Goal: Task Accomplishment & Management: Manage account settings

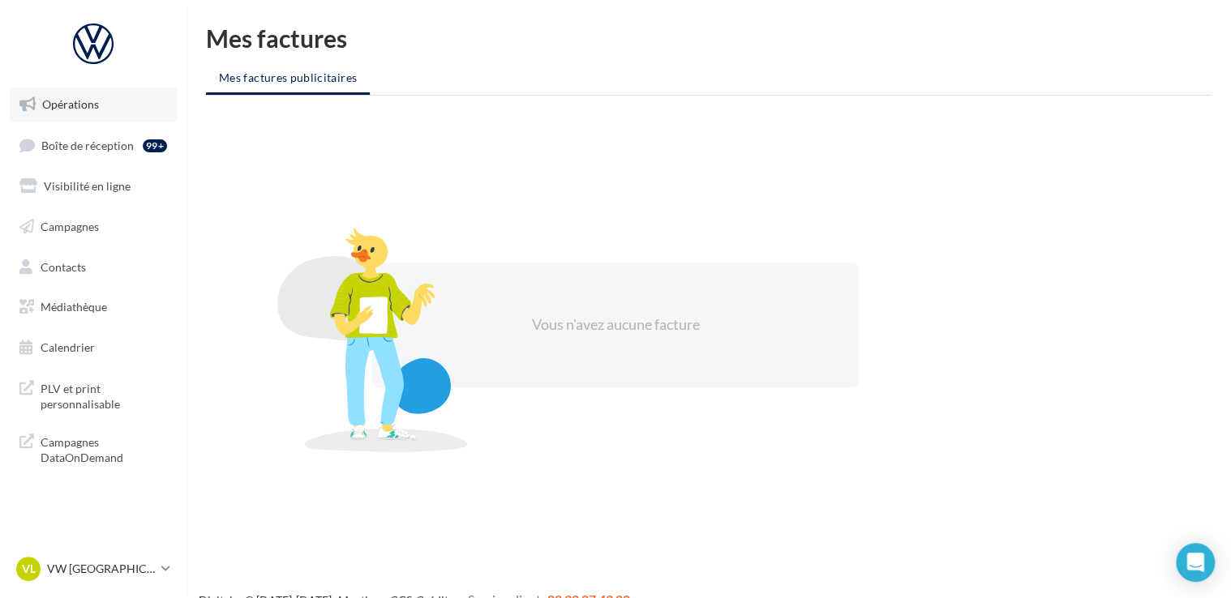
click at [50, 114] on link "Opérations" at bounding box center [93, 105] width 167 height 34
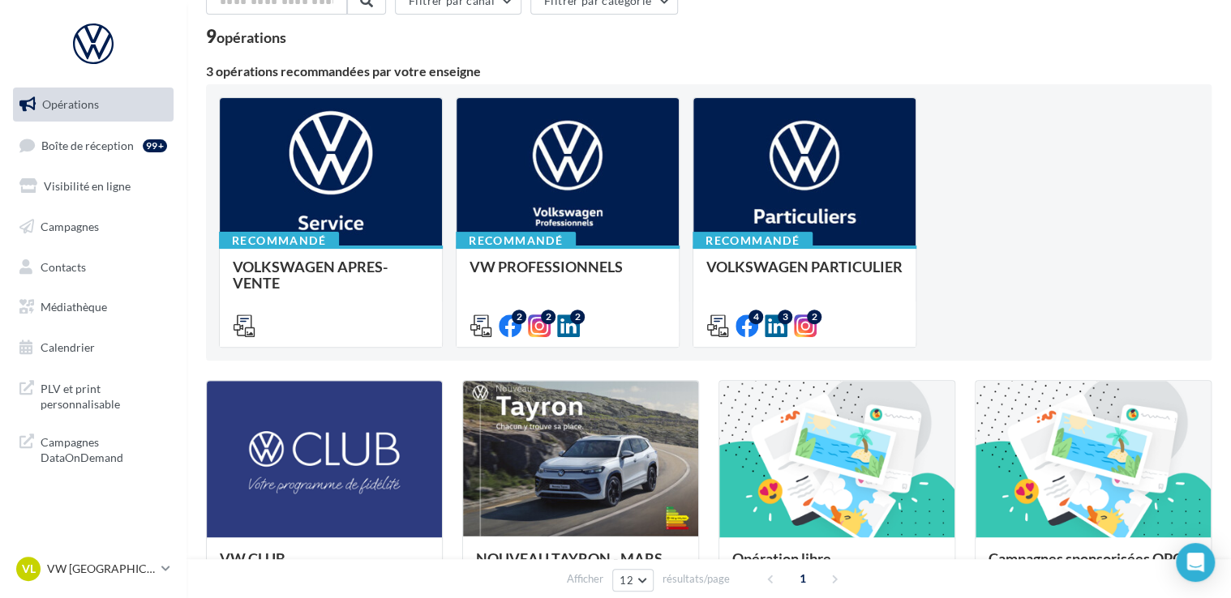
scroll to position [57, 0]
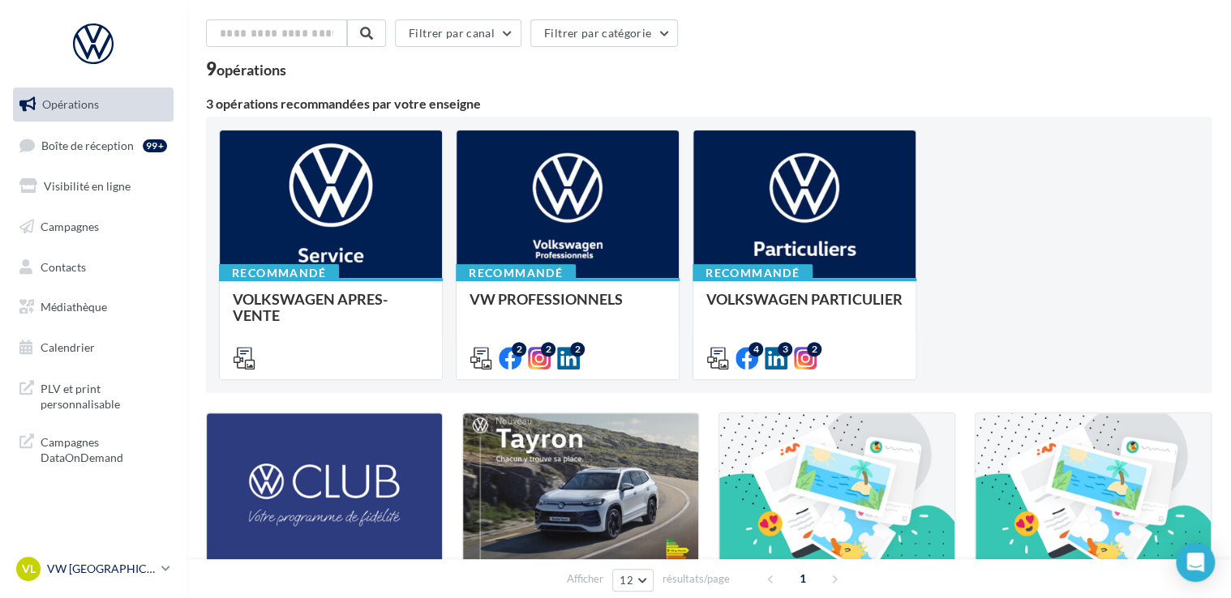
click at [172, 582] on link "VL VW LE HAVRE vw-leh-tou" at bounding box center [93, 569] width 161 height 31
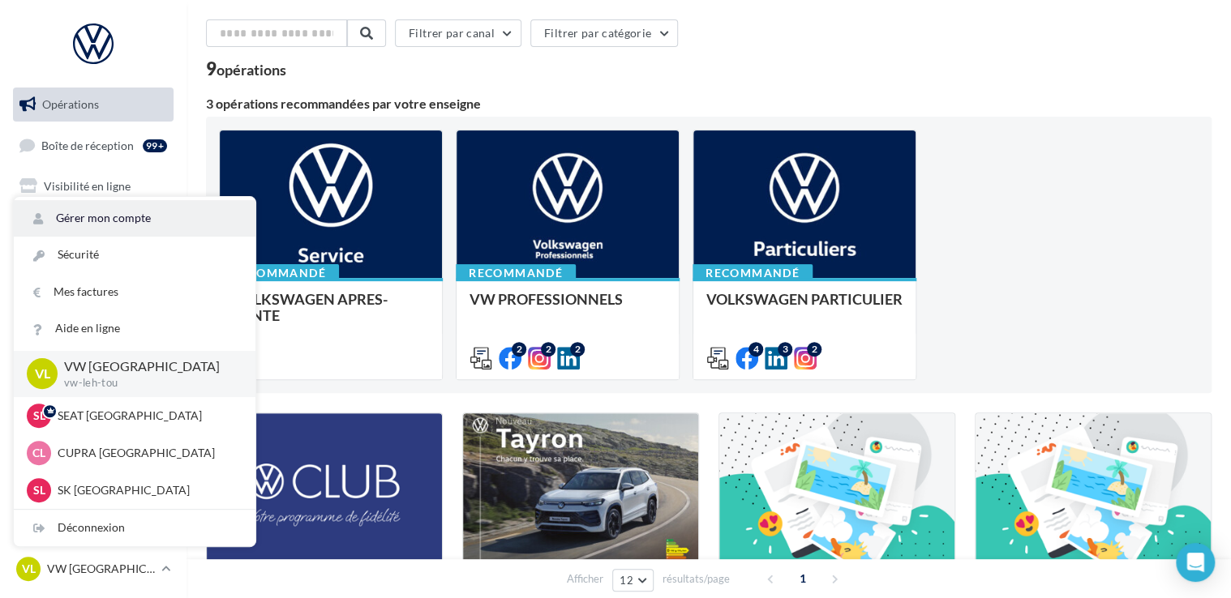
click at [146, 216] on link "Gérer mon compte" at bounding box center [135, 218] width 242 height 36
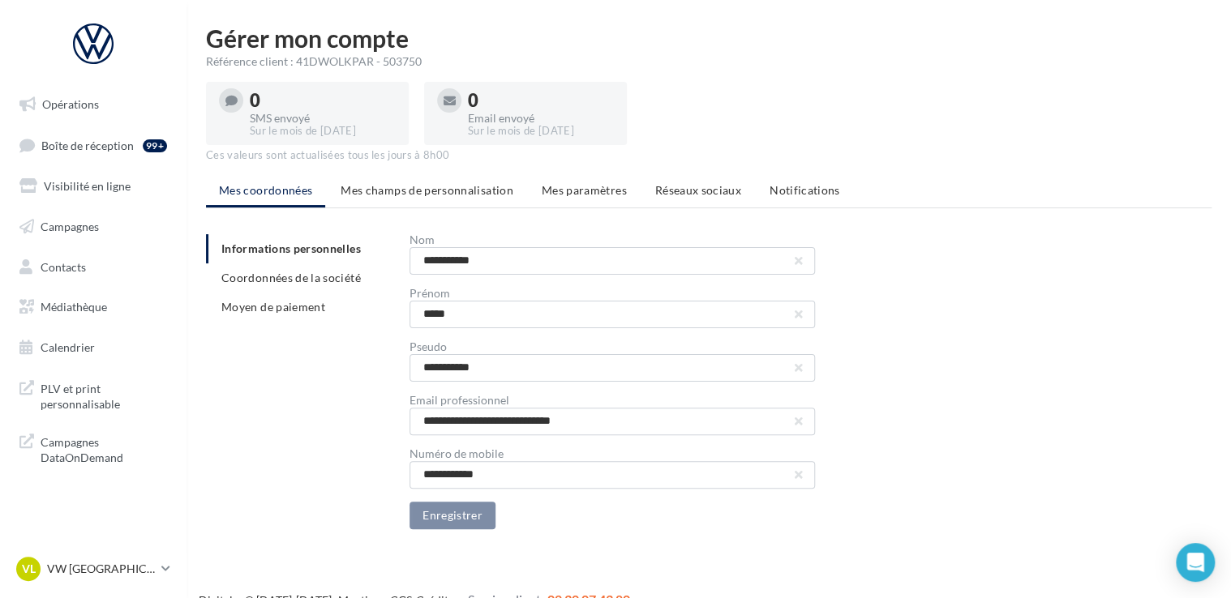
click at [424, 57] on div "Référence client : 41DWOLKPAR - 503750" at bounding box center [708, 62] width 1005 height 16
click at [425, 57] on div "Référence client : 41DWOLKPAR - 503750" at bounding box center [708, 62] width 1005 height 16
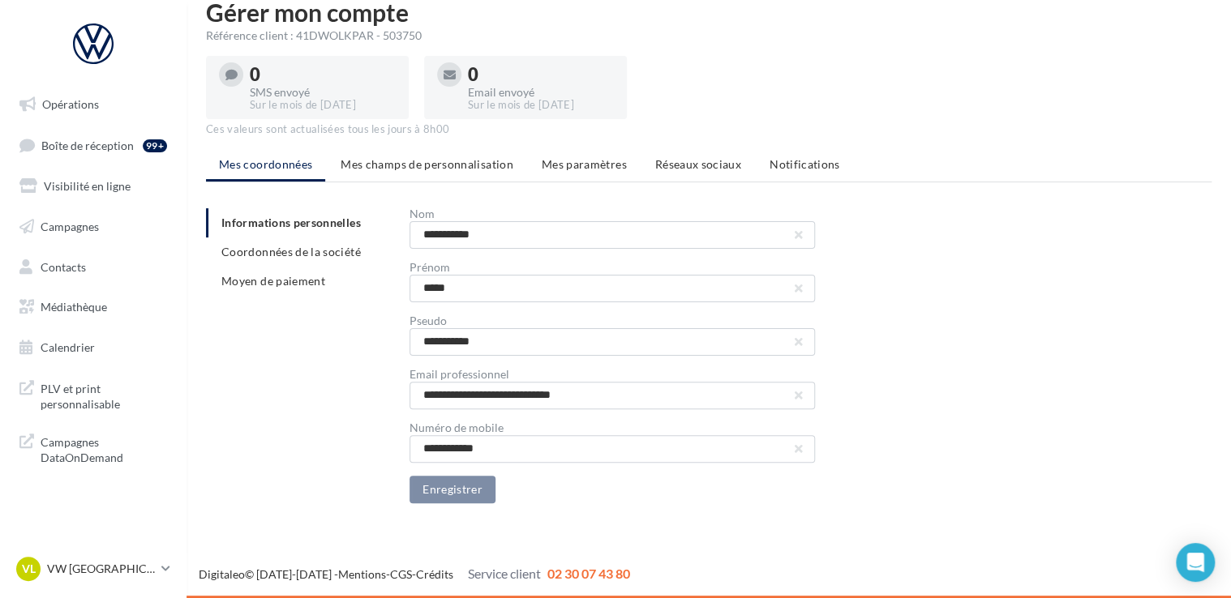
click at [246, 459] on div "**********" at bounding box center [715, 355] width 1018 height 295
click at [104, 439] on span "Campagnes DataOnDemand" at bounding box center [104, 448] width 126 height 35
click at [73, 118] on link "Opérations" at bounding box center [93, 105] width 167 height 34
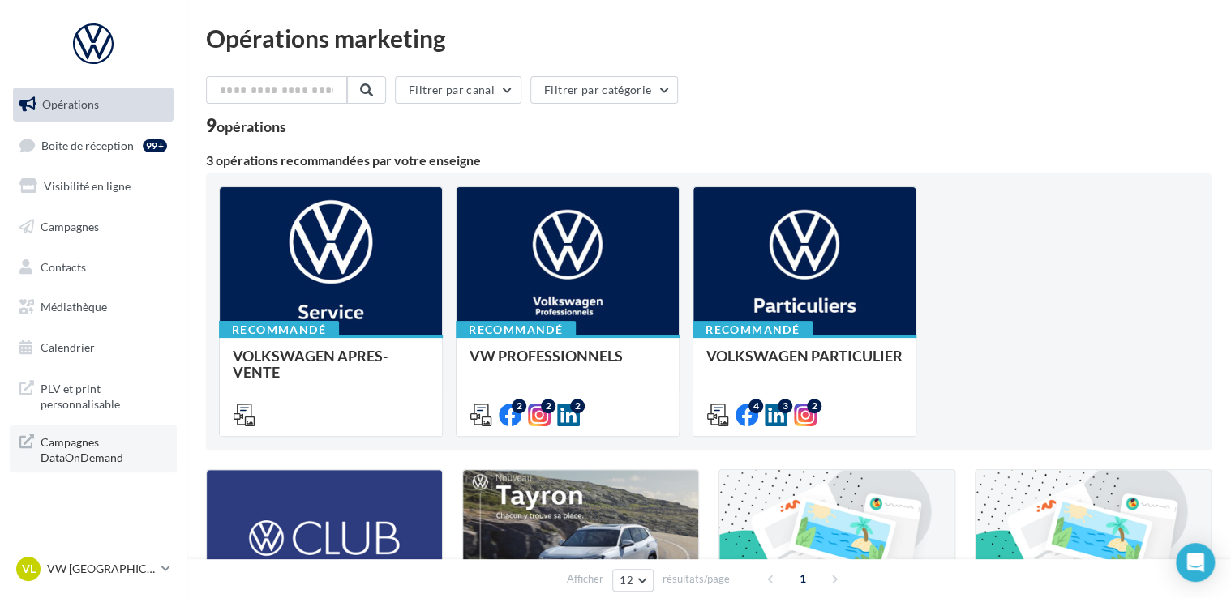
click at [121, 430] on link "Campagnes DataOnDemand" at bounding box center [93, 449] width 167 height 48
click at [166, 563] on icon at bounding box center [165, 569] width 9 height 14
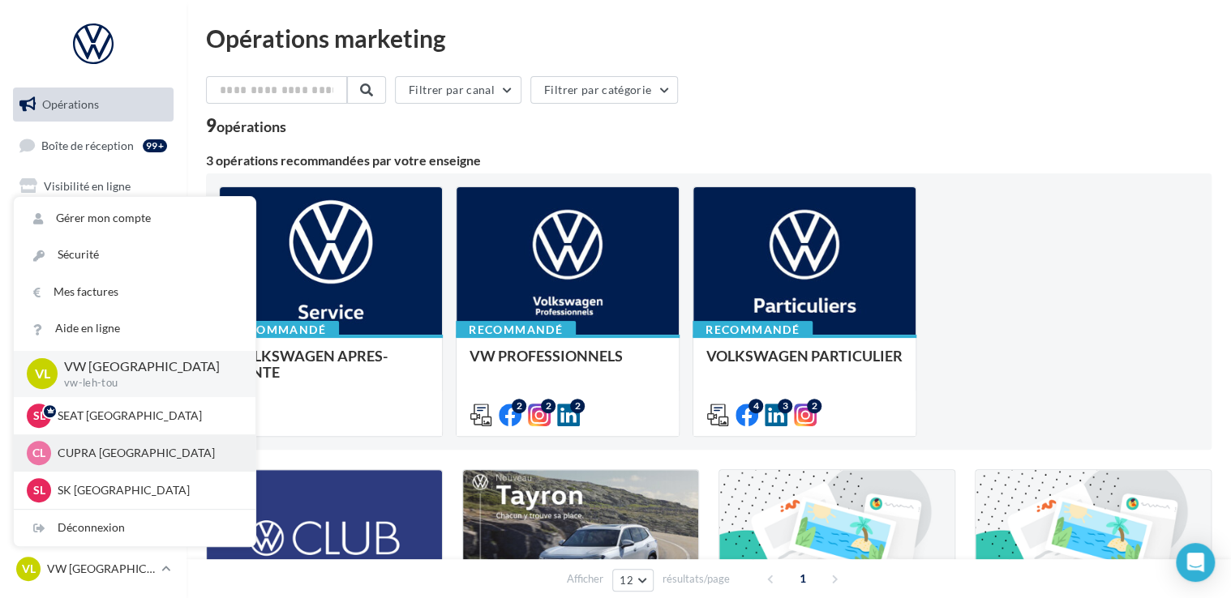
click at [126, 464] on div "CL CUPRA LE HAVRE cupra_lehavre" at bounding box center [135, 453] width 216 height 24
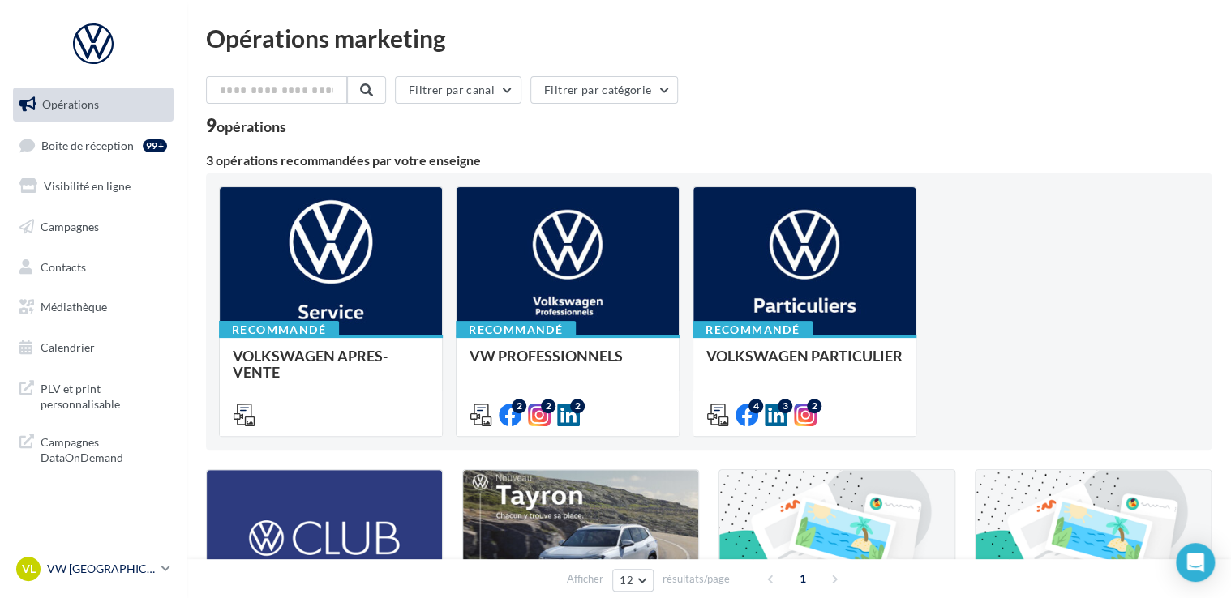
drag, startPoint x: 119, startPoint y: 460, endPoint x: 154, endPoint y: 563, distance: 107.9
click at [155, 559] on div "VL VW LE HAVRE vw-leh-tou" at bounding box center [85, 569] width 139 height 24
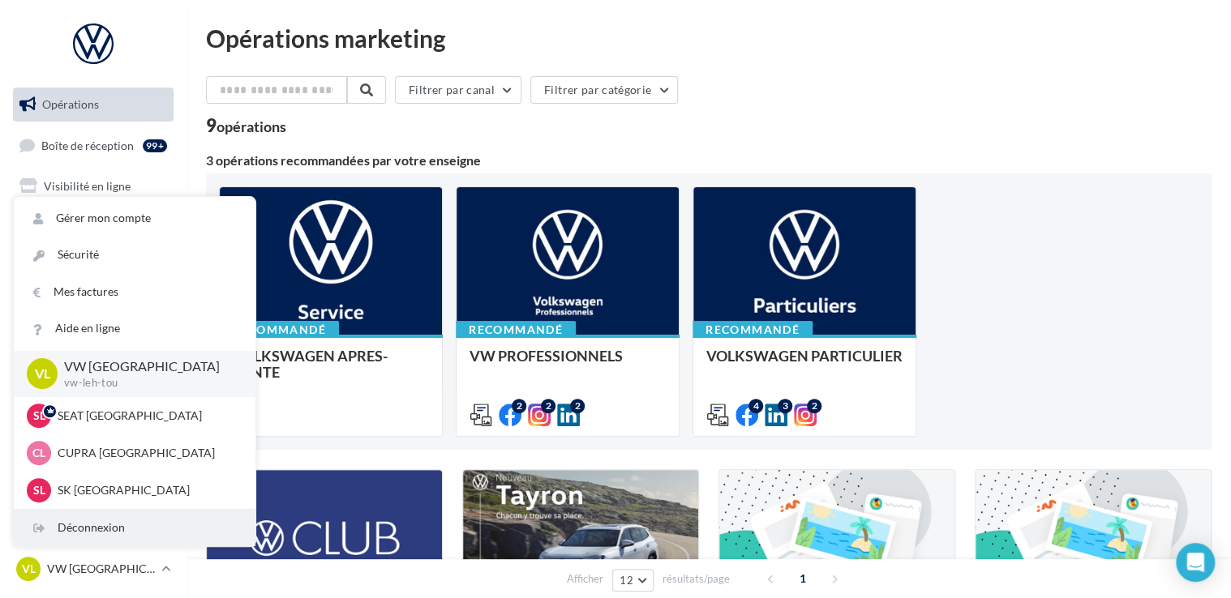
click at [133, 534] on div "Déconnexion" at bounding box center [135, 528] width 242 height 36
